Goal: Information Seeking & Learning: Learn about a topic

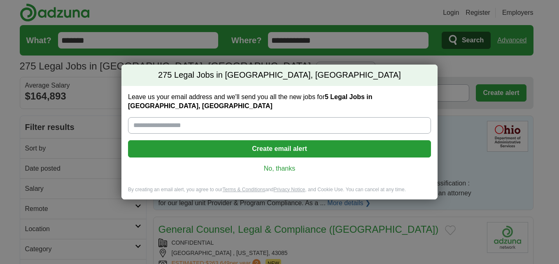
click at [273, 164] on link "No, thanks" at bounding box center [280, 168] width 290 height 9
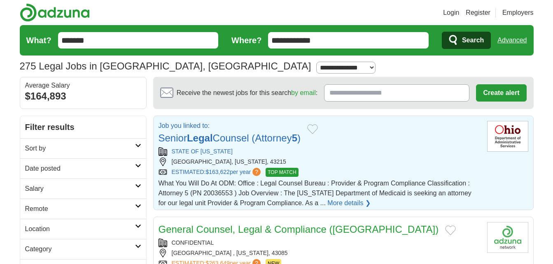
click at [183, 136] on link "Senior Legal Counsel (Attorney 5 )" at bounding box center [230, 138] width 142 height 11
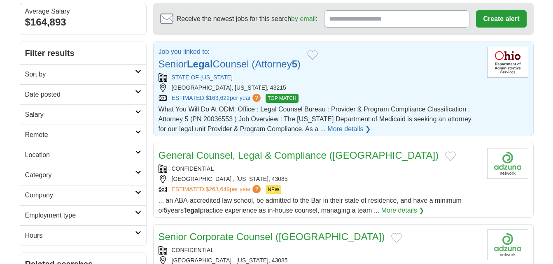
scroll to position [82, 0]
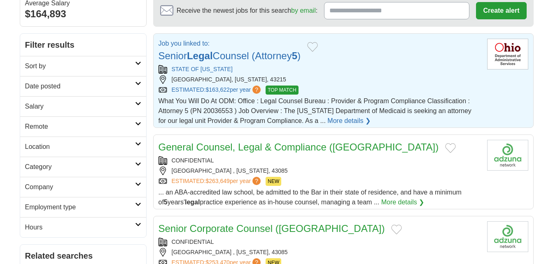
click at [313, 149] on link "General Counsel, Legal & Compliance ([GEOGRAPHIC_DATA])" at bounding box center [299, 147] width 280 height 11
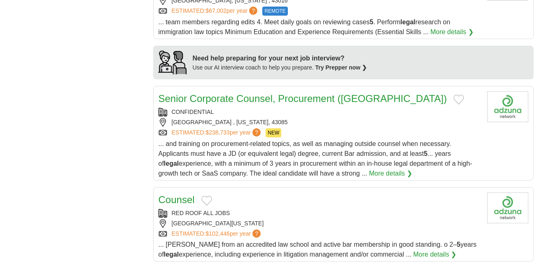
scroll to position [618, 0]
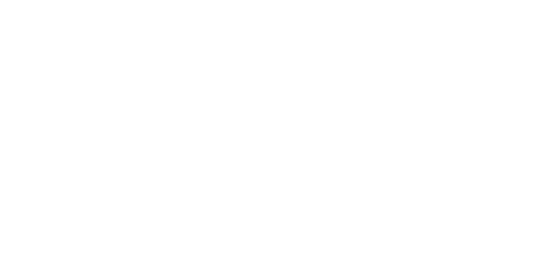
scroll to position [1359, 0]
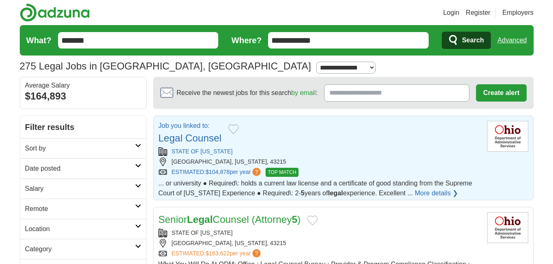
click at [210, 140] on link "Legal Counsel" at bounding box center [190, 138] width 63 height 11
